Goal: Task Accomplishment & Management: Use online tool/utility

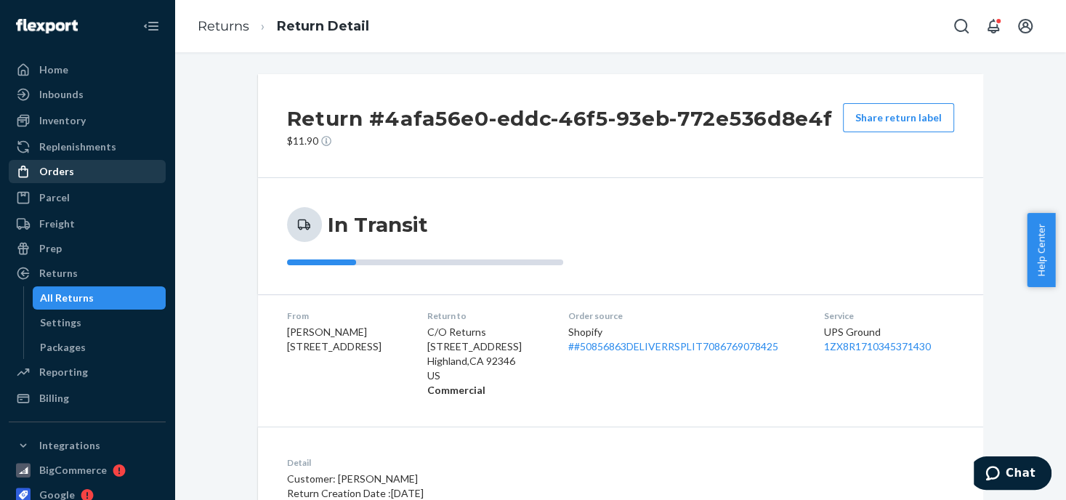
click at [71, 175] on div "Orders" at bounding box center [87, 171] width 154 height 20
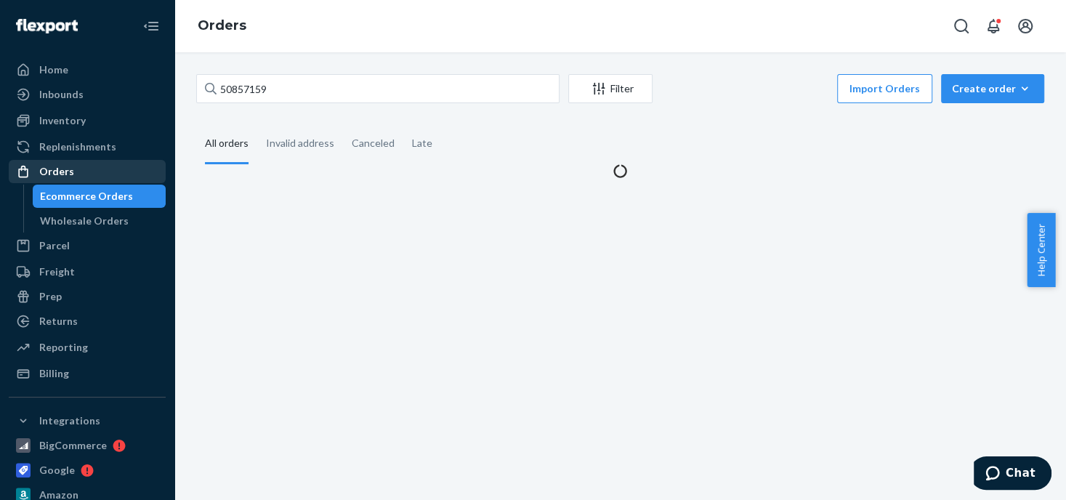
click at [63, 174] on div "Orders" at bounding box center [56, 171] width 35 height 15
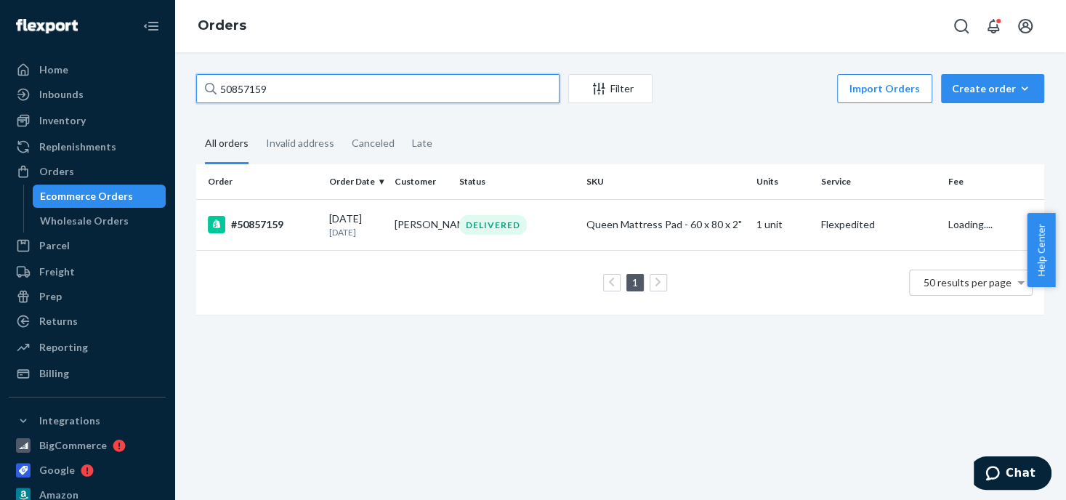
click at [210, 88] on div "50857159" at bounding box center [377, 88] width 363 height 29
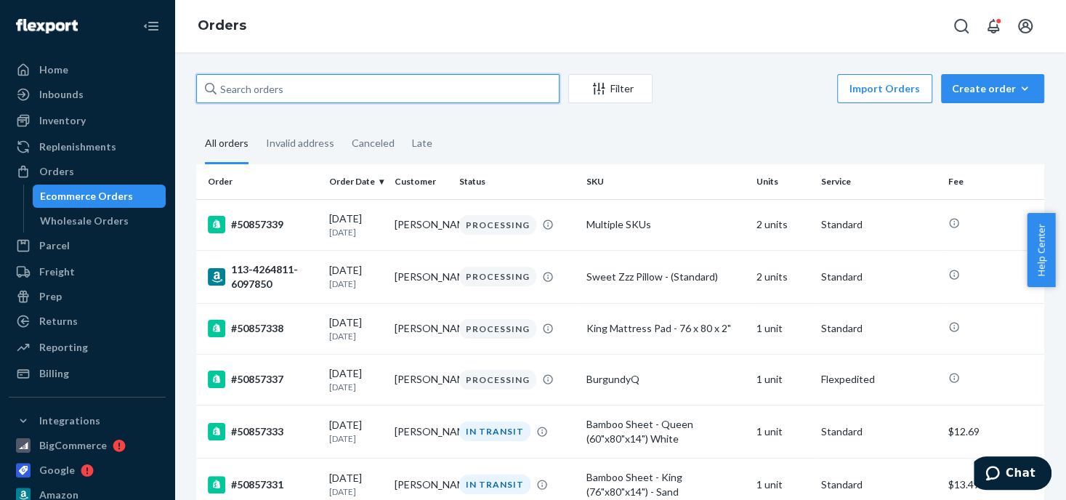
paste input "[PERSON_NAME]"
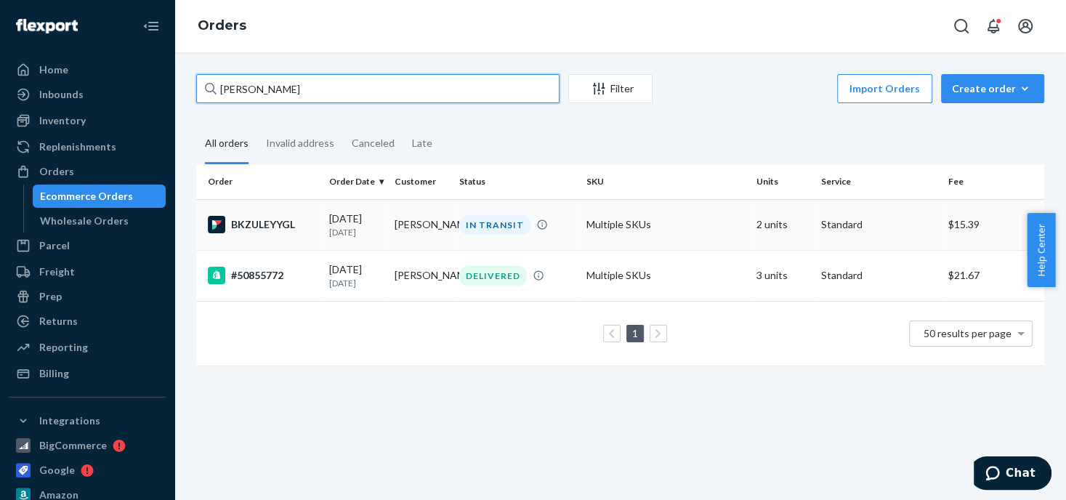
type input "[PERSON_NAME]"
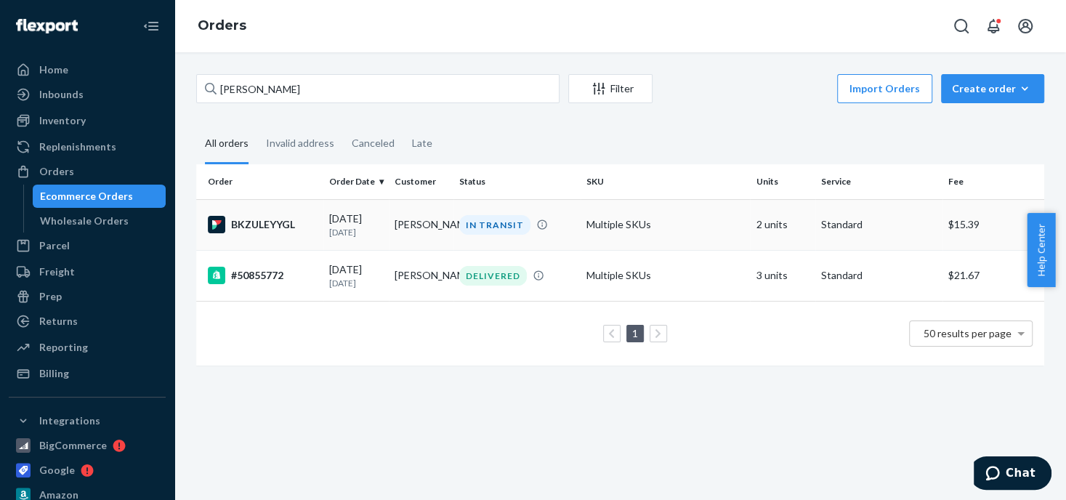
click at [477, 224] on div "IN TRANSIT" at bounding box center [494, 225] width 71 height 20
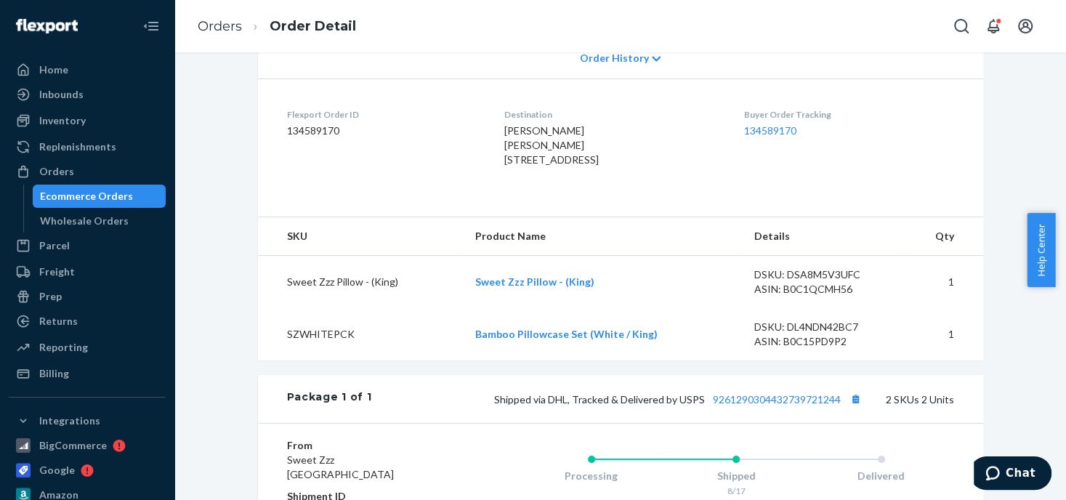
scroll to position [363, 0]
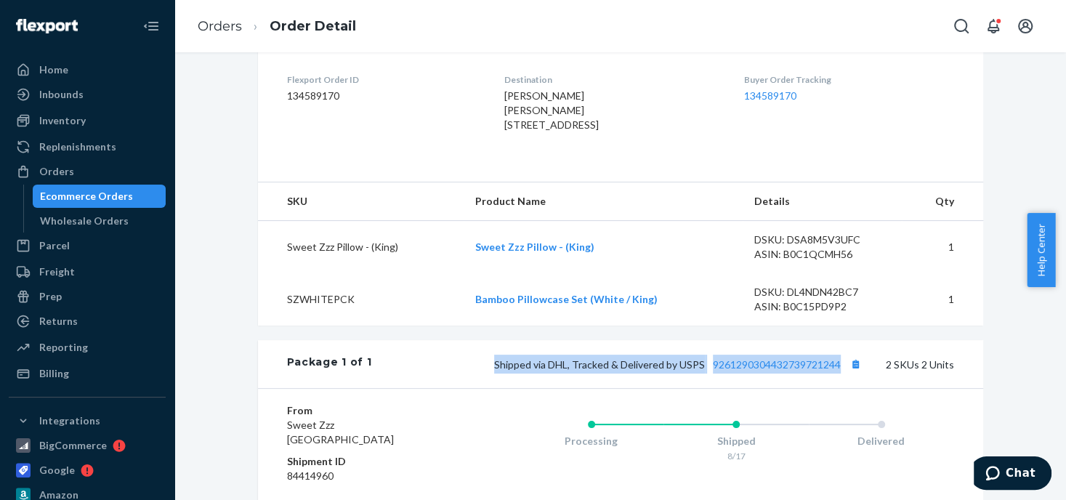
drag, startPoint x: 439, startPoint y: 391, endPoint x: 837, endPoint y: 405, distance: 397.9
click at [837, 388] on div "Package 1 of 1 Shipped via DHL, Tracked & Delivered by USPS 9261290304432739721…" at bounding box center [621, 364] width 726 height 48
copy span "Shipped via DHL, Tracked & Delivered by USPS 9261290304432739721244"
click at [791, 371] on link "9261290304432739721244" at bounding box center [777, 364] width 128 height 12
drag, startPoint x: 65, startPoint y: 173, endPoint x: 122, endPoint y: 154, distance: 60.5
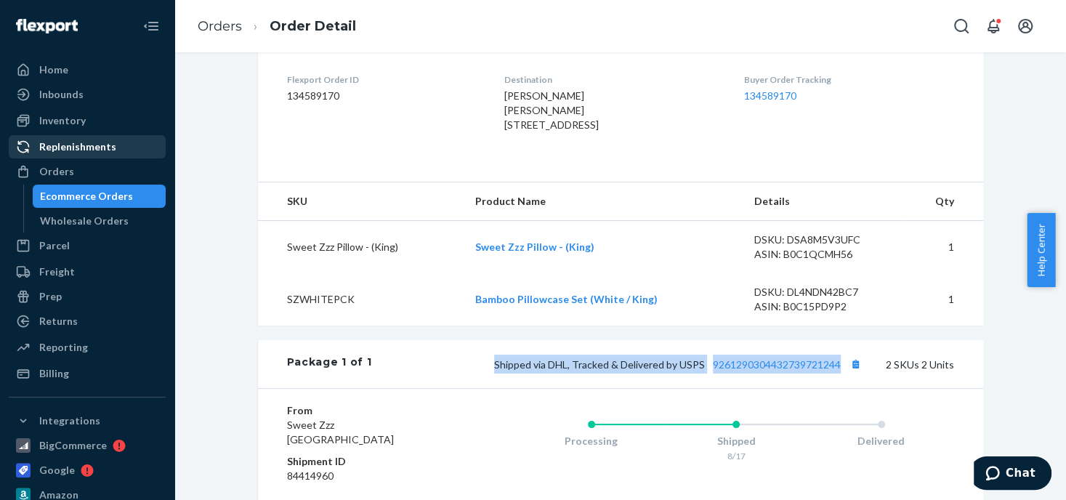
click at [65, 173] on div "Orders" at bounding box center [56, 171] width 35 height 15
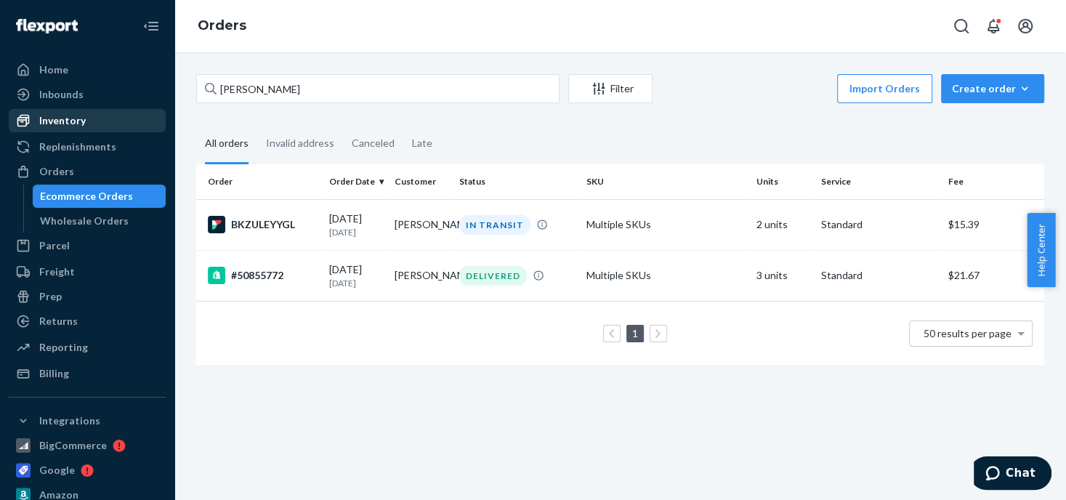
click at [74, 121] on div "Inventory" at bounding box center [62, 120] width 47 height 15
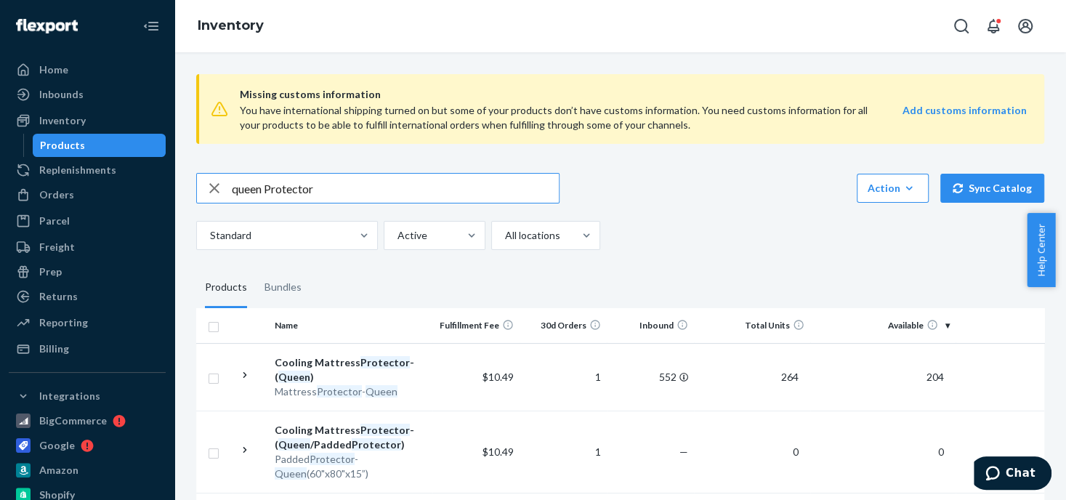
drag, startPoint x: 321, startPoint y: 190, endPoint x: 234, endPoint y: 194, distance: 86.6
click at [226, 194] on div "queen Protector" at bounding box center [378, 188] width 362 height 29
type input "cal king pad"
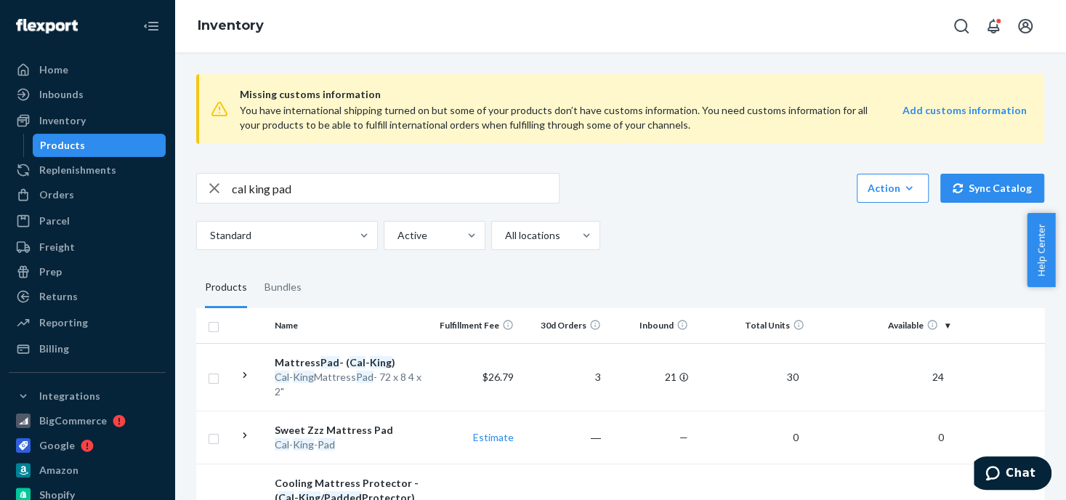
drag, startPoint x: 65, startPoint y: 196, endPoint x: 158, endPoint y: 185, distance: 93.6
click at [65, 196] on div "Orders" at bounding box center [56, 195] width 35 height 15
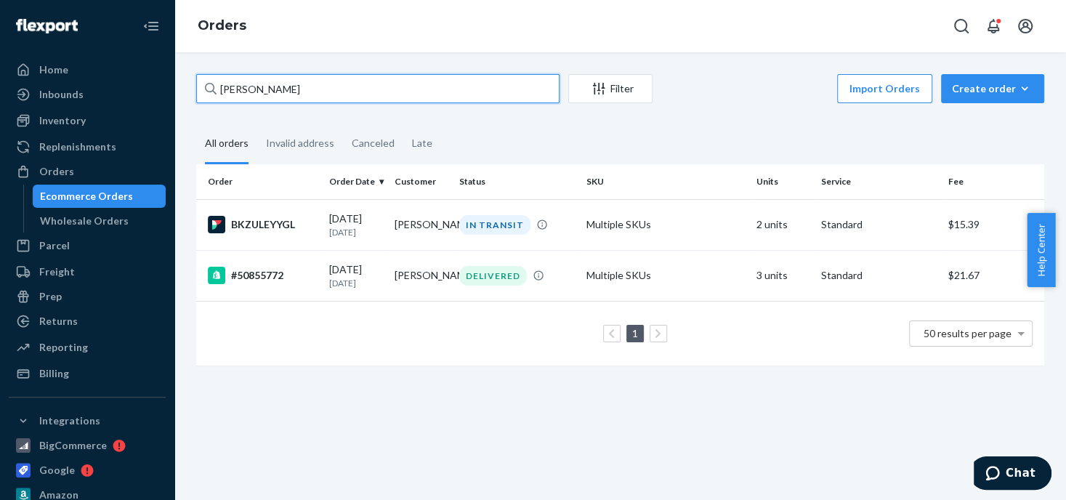
drag, startPoint x: 278, startPoint y: 93, endPoint x: 198, endPoint y: 99, distance: 79.5
click at [188, 102] on div "[PERSON_NAME] Filter Import Orders Create order Ecommerce order Removal order A…" at bounding box center [620, 227] width 870 height 306
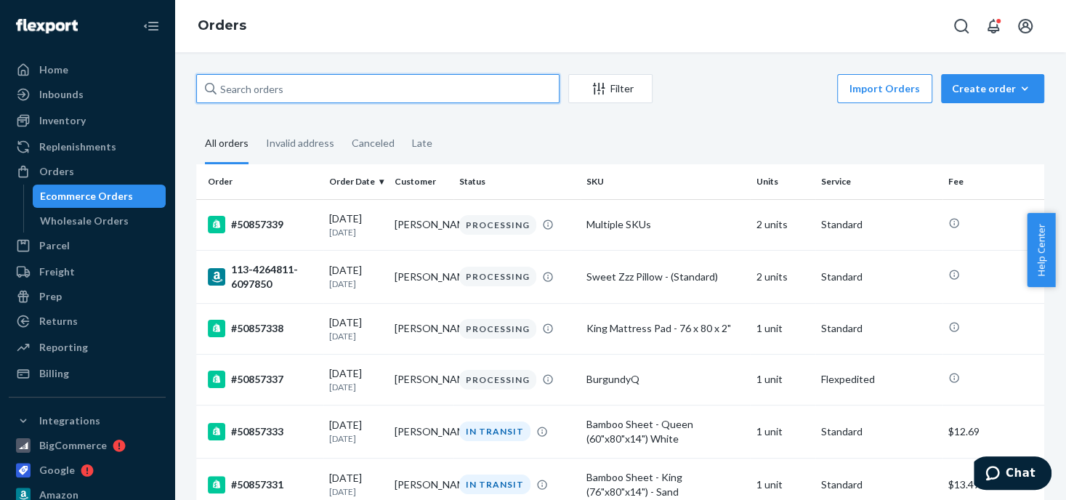
paste input "[PERSON_NAME]"
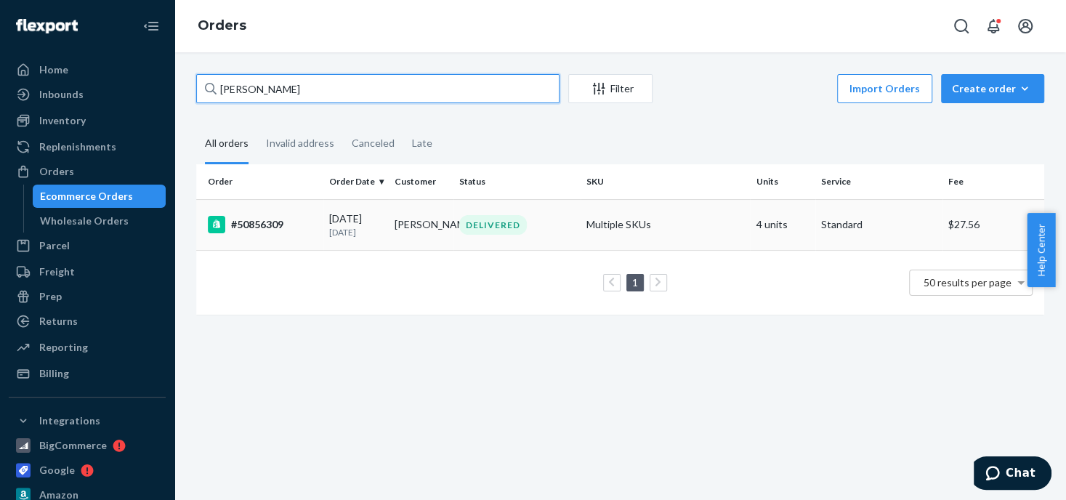
type input "[PERSON_NAME]"
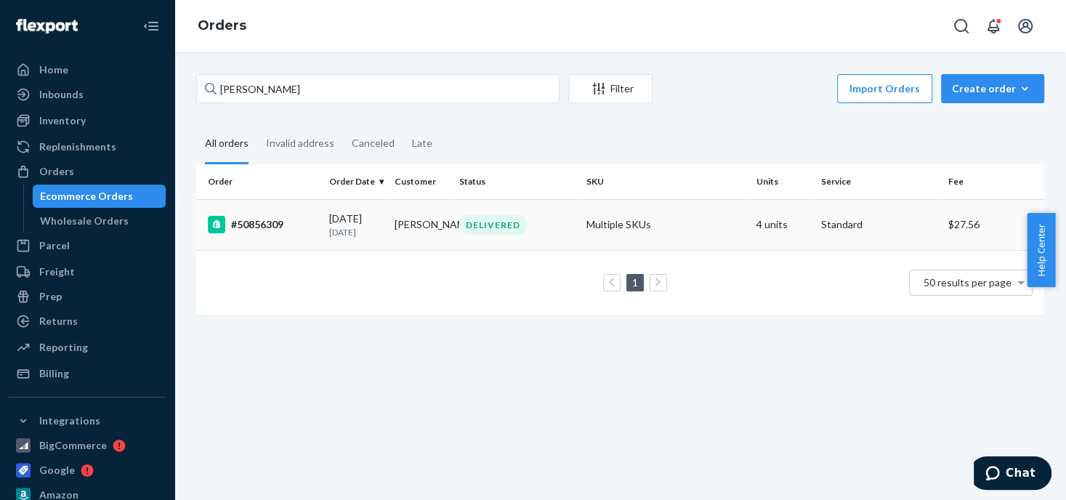
click at [822, 225] on p "Standard" at bounding box center [880, 224] width 116 height 15
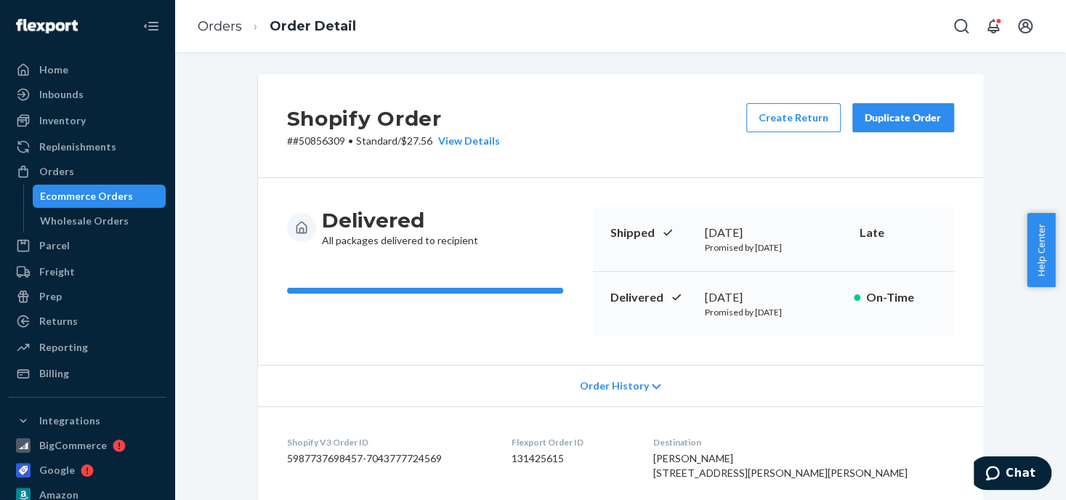
click at [893, 121] on div "Duplicate Order" at bounding box center [903, 118] width 77 height 15
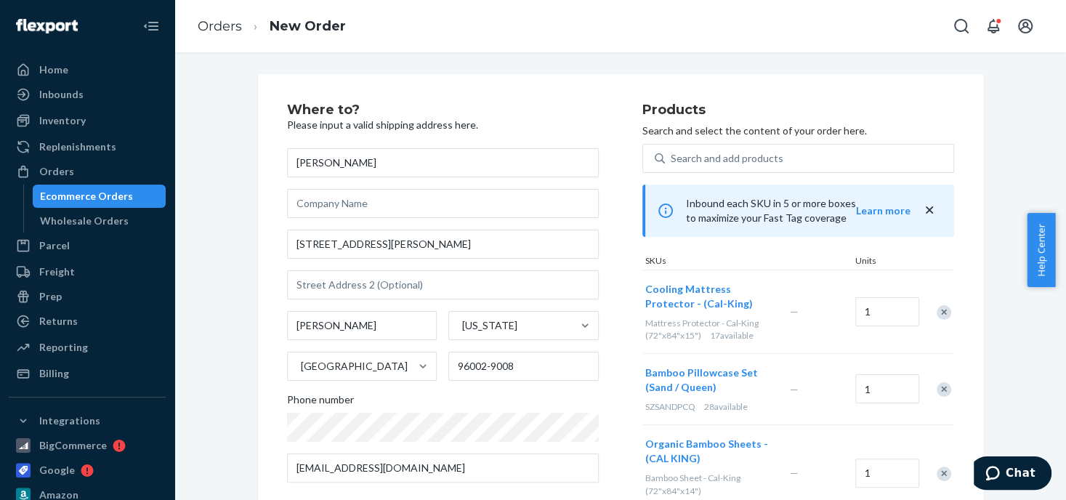
click at [937, 312] on div "Remove Item" at bounding box center [944, 312] width 15 height 15
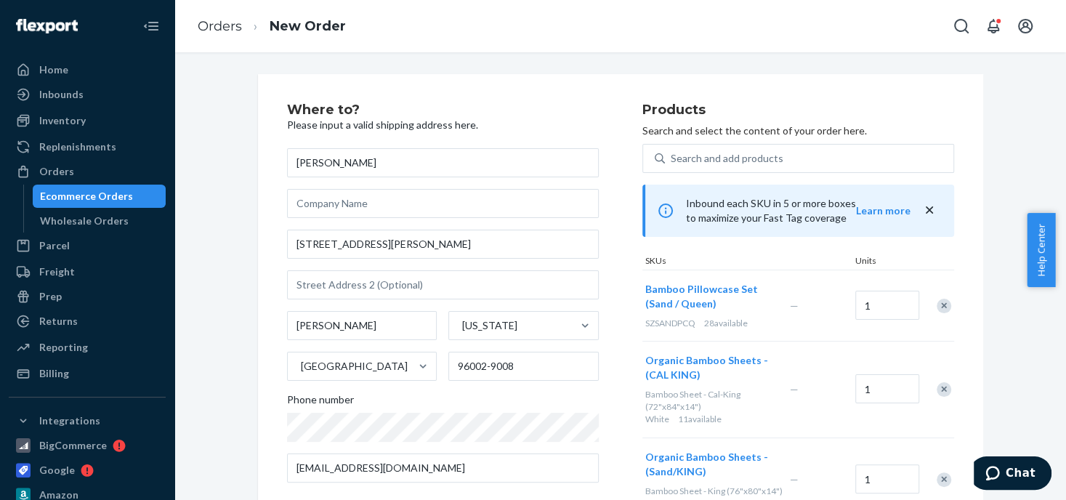
click at [937, 308] on div "Remove Item" at bounding box center [944, 306] width 15 height 15
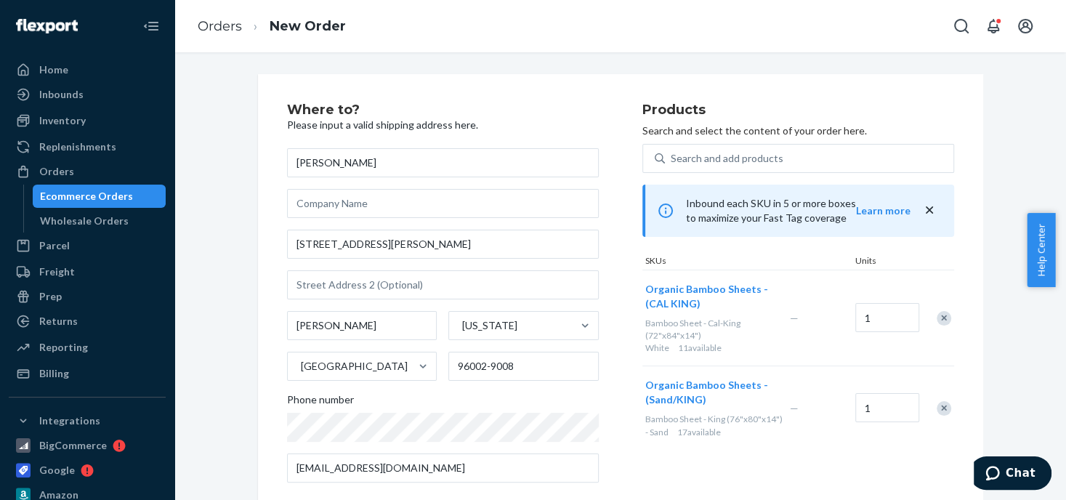
click at [938, 321] on div "Remove Item" at bounding box center [944, 318] width 15 height 15
click at [937, 313] on div "Remove Item" at bounding box center [944, 312] width 15 height 15
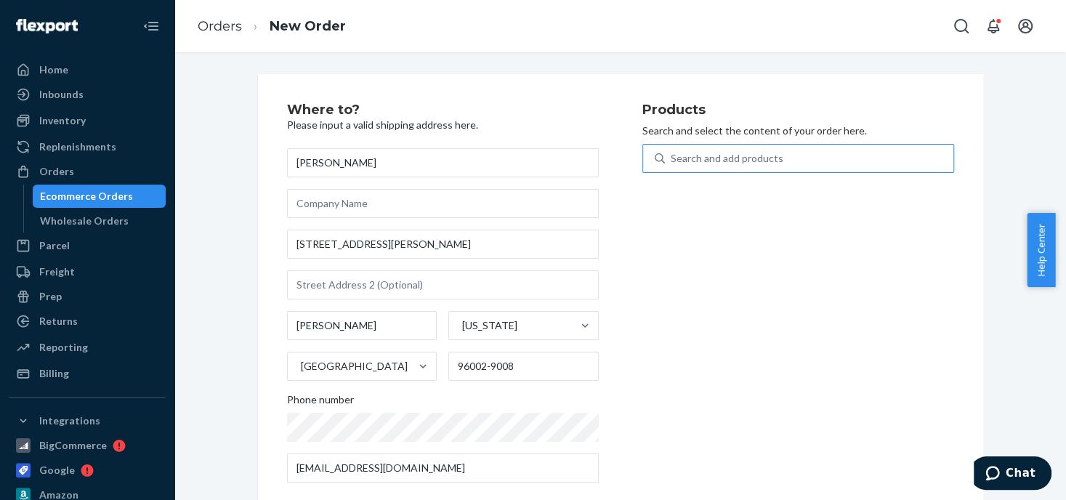
click at [702, 157] on div "Search and add products" at bounding box center [727, 158] width 113 height 15
click at [672, 157] on input "Search and add products" at bounding box center [671, 158] width 1 height 15
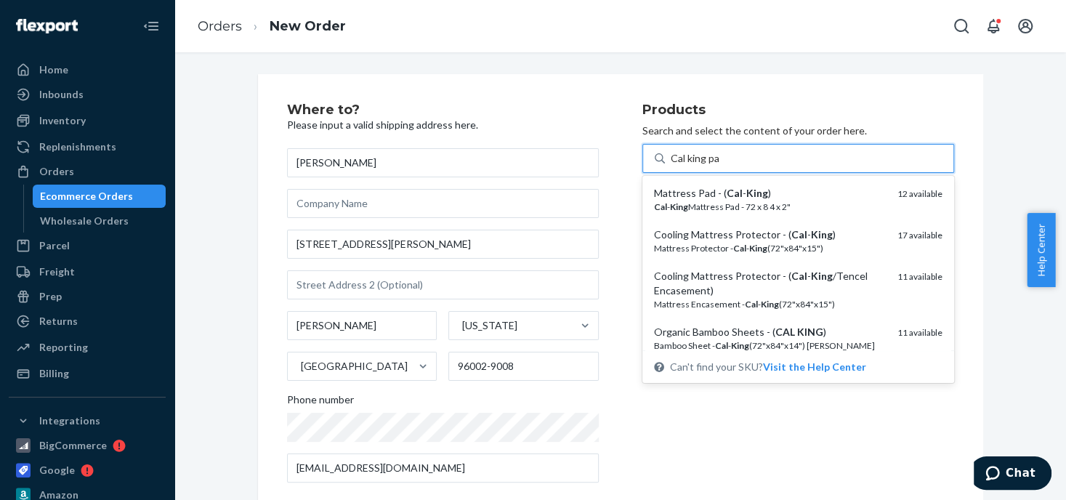
type input "Cal king pad"
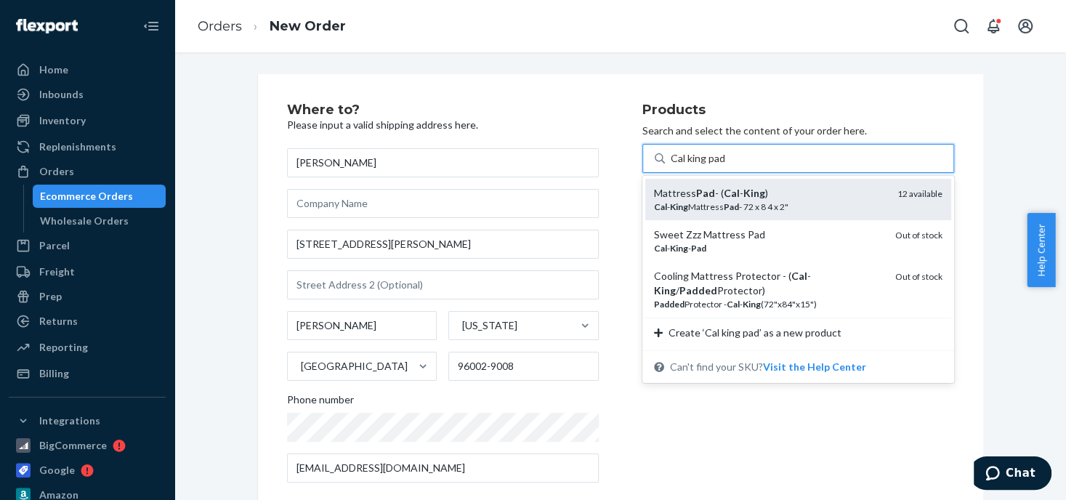
click at [717, 190] on div "Mattress Pad - ( Cal - King )" at bounding box center [770, 193] width 232 height 15
click at [717, 166] on input "Cal king pad" at bounding box center [698, 158] width 55 height 15
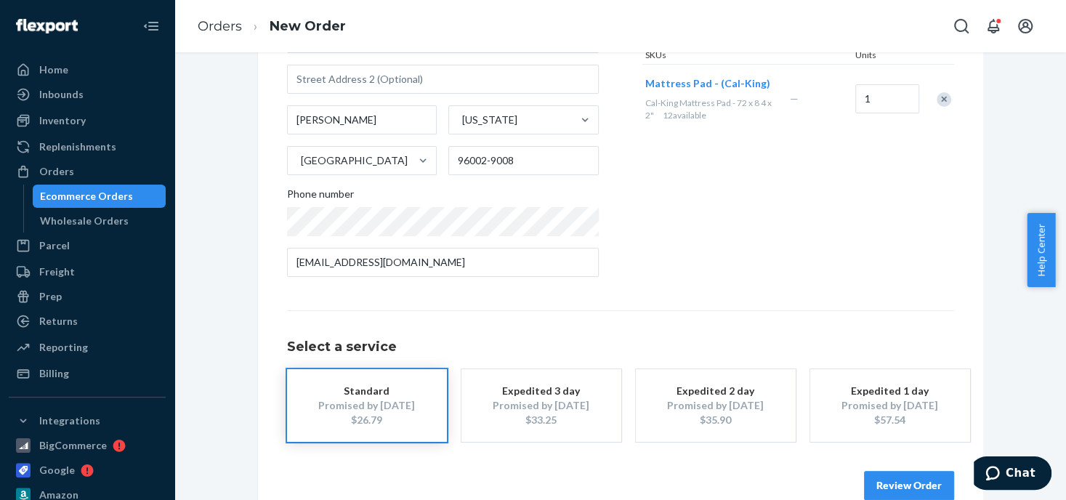
scroll to position [233, 0]
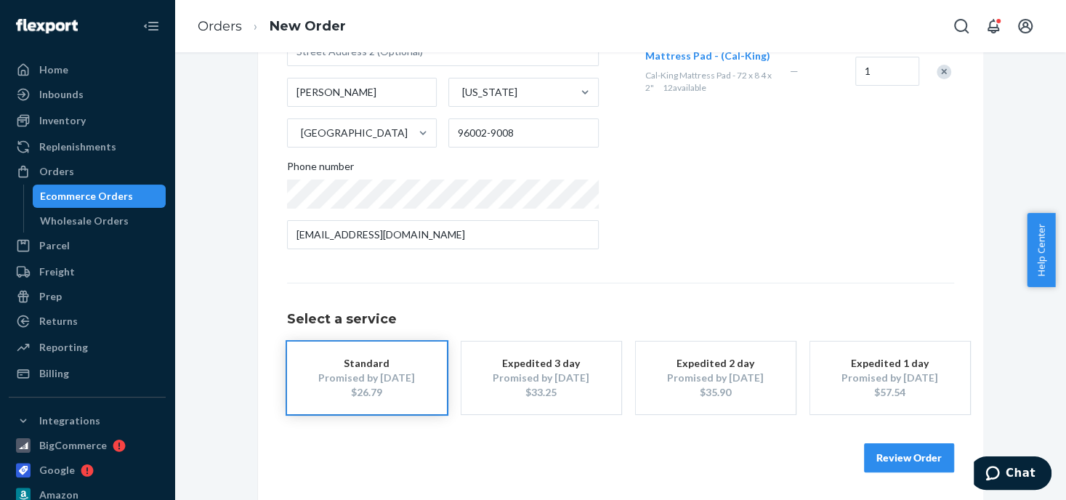
click at [403, 363] on div "Standard" at bounding box center [367, 363] width 116 height 15
click at [574, 377] on div "Promised by [DATE]" at bounding box center [541, 378] width 116 height 15
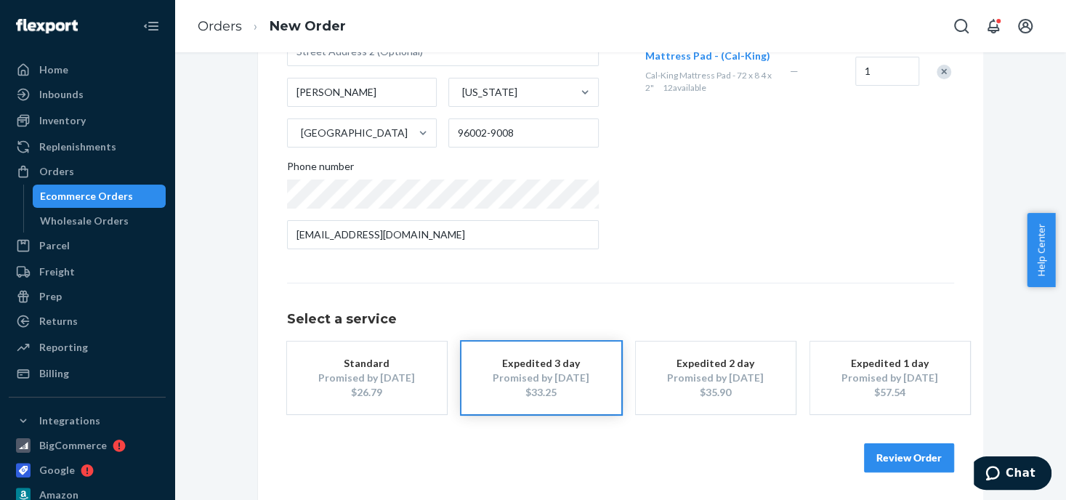
click at [889, 454] on button "Review Order" at bounding box center [909, 457] width 90 height 29
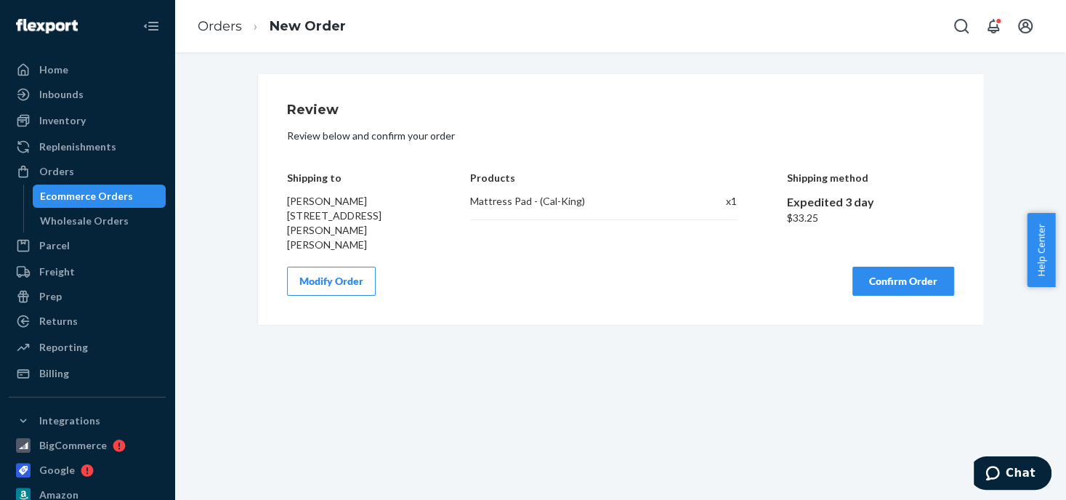
click at [892, 267] on button "Confirm Order" at bounding box center [904, 281] width 102 height 29
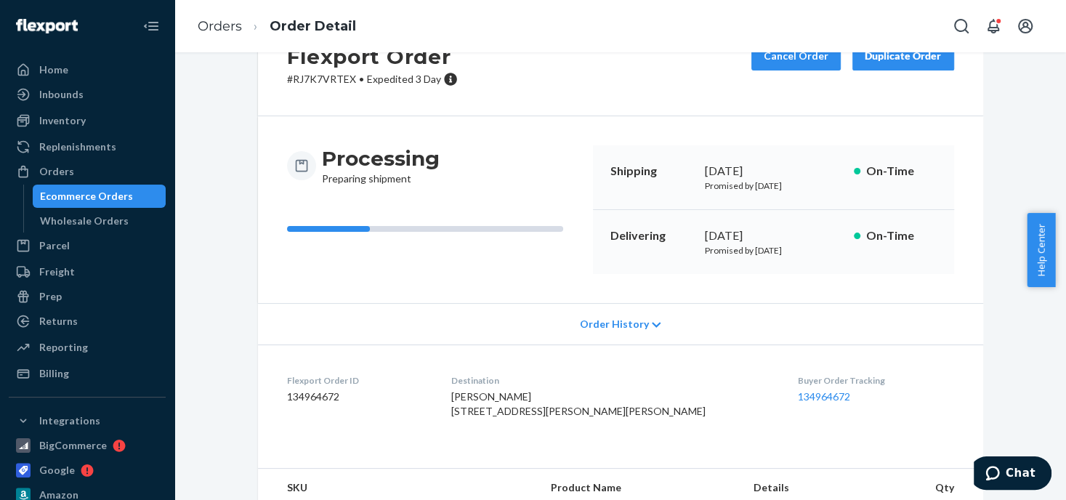
scroll to position [166, 0]
